Goal: Task Accomplishment & Management: Complete application form

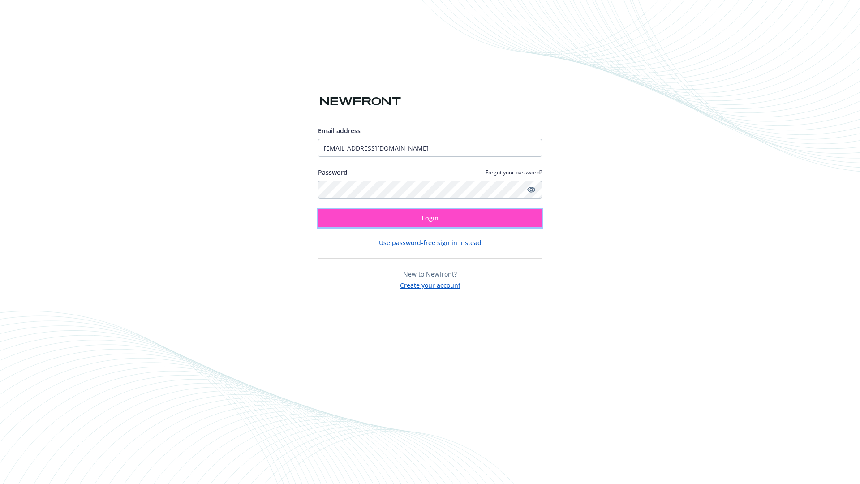
click at [430, 218] on span "Login" at bounding box center [429, 218] width 17 height 9
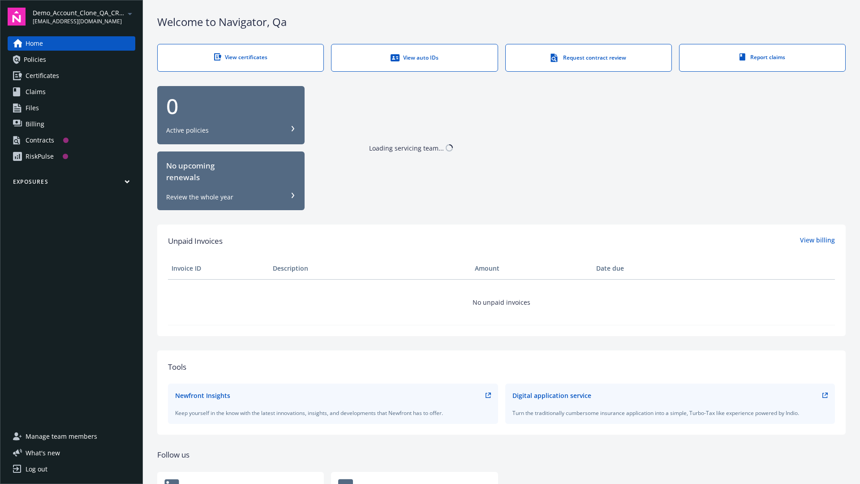
click at [84, 17] on span "Demo_Account_Clone_QA_CR_Tests_Prospect" at bounding box center [79, 12] width 92 height 9
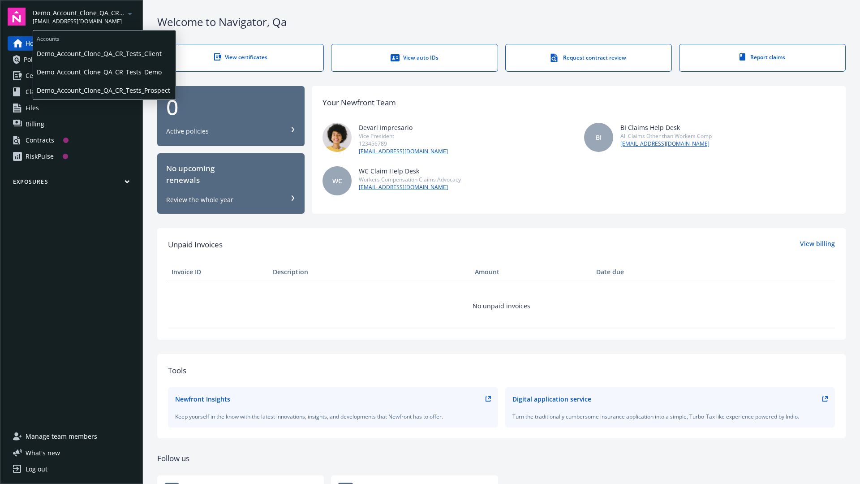
click at [103, 53] on span "Demo_Account_Clone_QA_CR_Tests_Client" at bounding box center [104, 53] width 135 height 18
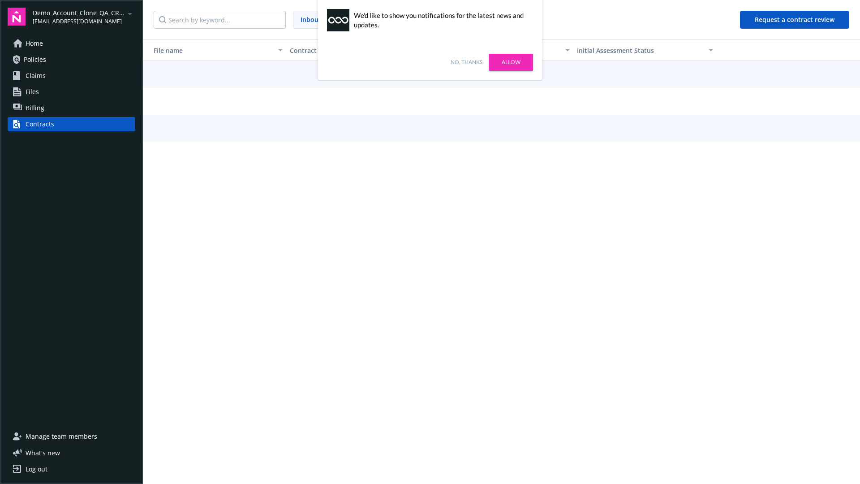
click at [466, 62] on link "No, thanks" at bounding box center [466, 62] width 32 height 8
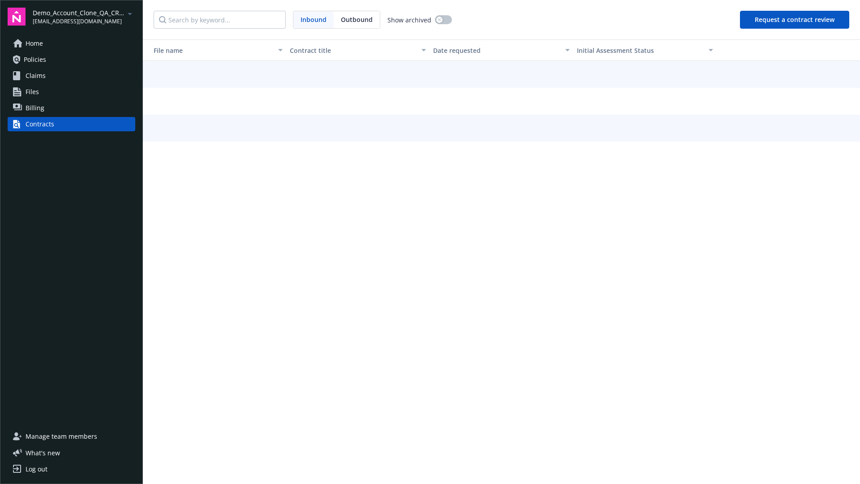
click at [795, 20] on button "Request a contract review" at bounding box center [794, 20] width 109 height 18
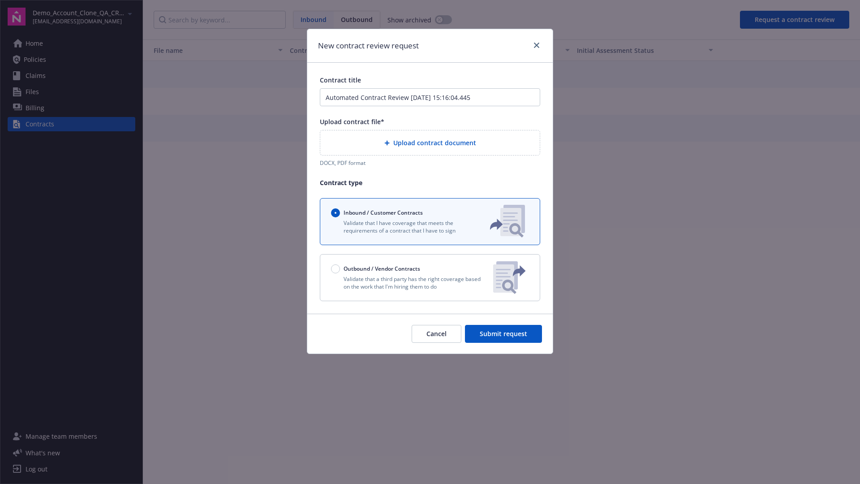
type input "Automated Contract Review 09-24-2025 15:16:04.445"
click at [430, 277] on p "Validate that a third party has the right coverage based on the work that I'm h…" at bounding box center [408, 282] width 155 height 15
radio input "false"
radio input "true"
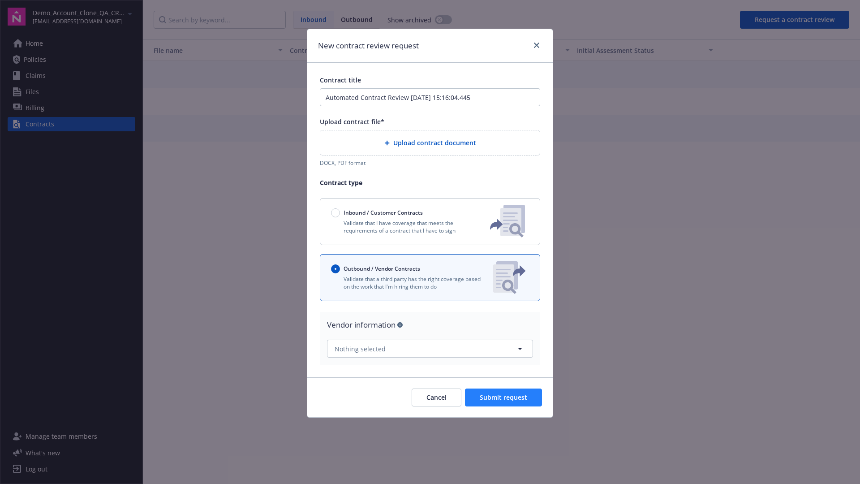
click at [504, 393] on span "Submit request" at bounding box center [502, 397] width 47 height 9
